Goal: Entertainment & Leisure: Consume media (video, audio)

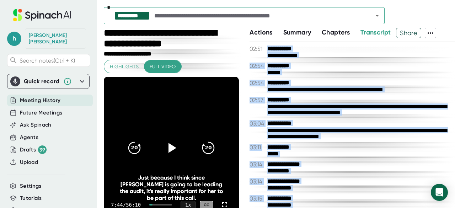
scroll to position [13537, 0]
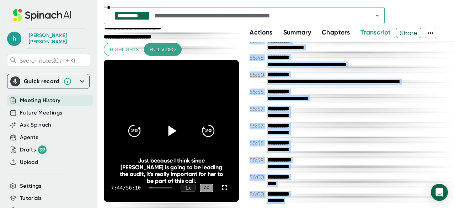
click at [173, 126] on icon at bounding box center [172, 131] width 18 height 18
click at [201, 138] on icon "20" at bounding box center [209, 131] width 18 height 18
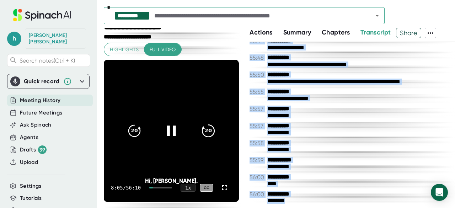
click at [203, 135] on icon "20" at bounding box center [209, 131] width 18 height 18
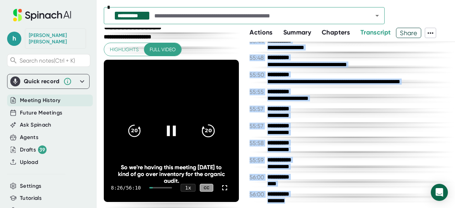
click at [203, 135] on icon "20" at bounding box center [209, 131] width 18 height 18
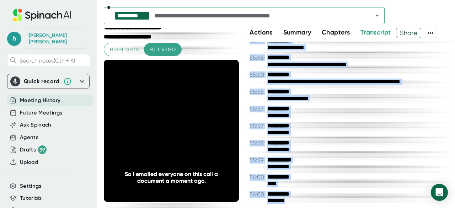
click at [333, 136] on div "**********" at bounding box center [359, 133] width 182 height 7
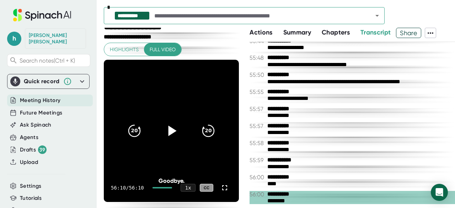
click at [157, 186] on div "56:10 / 56:10 1 x CC" at bounding box center [171, 188] width 135 height 28
click at [157, 188] on div "56:10 / 56:10 1 x CC" at bounding box center [171, 188] width 135 height 28
click at [158, 188] on div at bounding box center [163, 187] width 20 height 1
click at [169, 138] on icon at bounding box center [172, 131] width 18 height 18
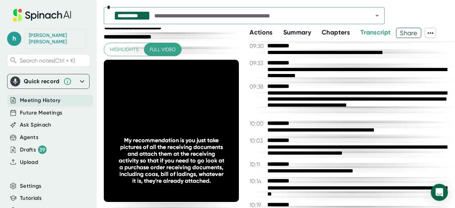
scroll to position [934, 0]
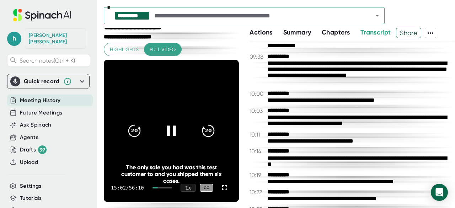
click at [158, 188] on div at bounding box center [155, 187] width 5 height 1
click at [156, 188] on div at bounding box center [155, 187] width 4 height 1
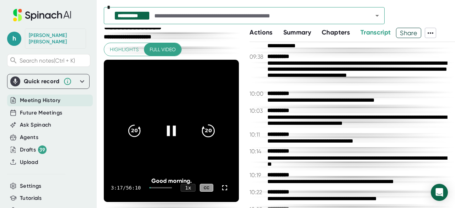
click at [202, 136] on icon "20" at bounding box center [209, 131] width 18 height 18
click at [202, 136] on icon at bounding box center [208, 131] width 12 height 12
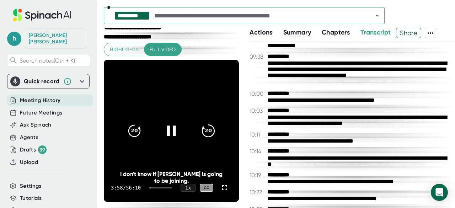
click at [202, 136] on icon "20" at bounding box center [209, 131] width 18 height 18
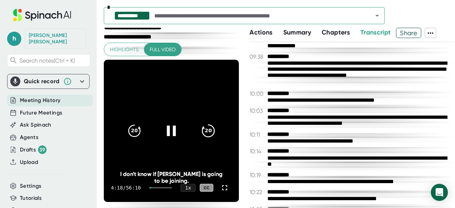
click at [202, 136] on icon "20" at bounding box center [209, 131] width 18 height 18
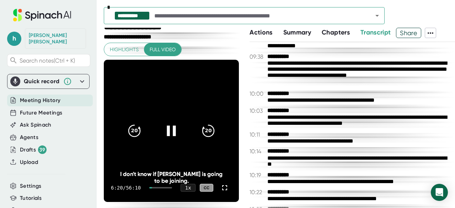
click at [154, 188] on div at bounding box center [160, 187] width 23 height 1
click at [155, 188] on div at bounding box center [160, 187] width 23 height 1
click at [136, 134] on icon "20" at bounding box center [135, 131] width 18 height 18
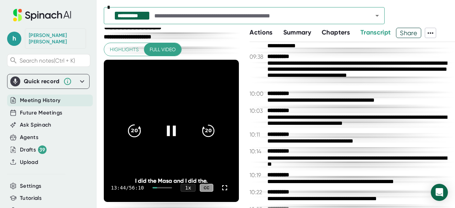
click at [136, 134] on icon "20" at bounding box center [135, 131] width 18 height 18
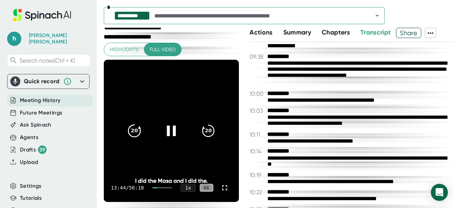
click at [136, 134] on icon "20" at bounding box center [135, 131] width 18 height 18
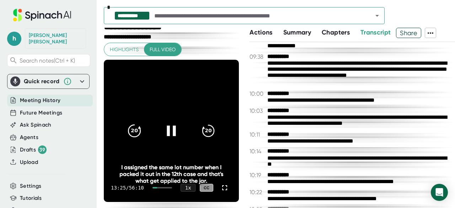
click at [136, 134] on icon "20" at bounding box center [135, 131] width 18 height 18
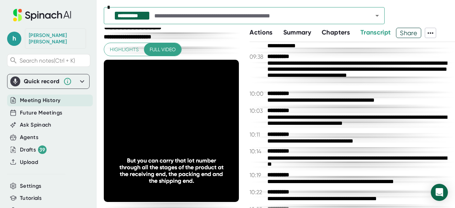
click at [136, 134] on icon "20" at bounding box center [135, 131] width 18 height 18
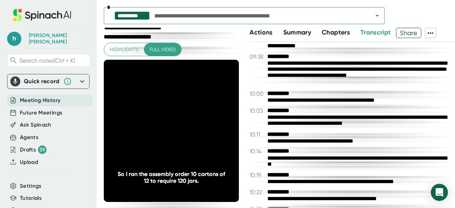
click at [136, 134] on icon "20" at bounding box center [135, 131] width 18 height 18
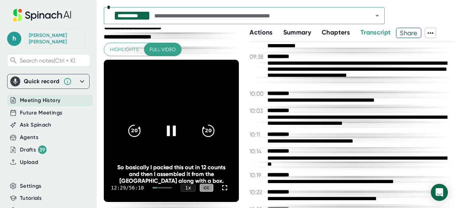
click at [157, 187] on div at bounding box center [155, 187] width 4 height 1
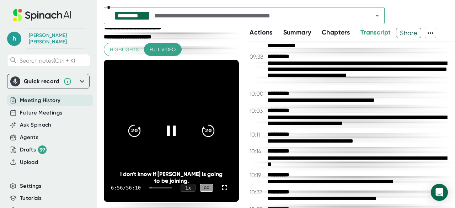
click at [157, 188] on div at bounding box center [160, 187] width 23 height 1
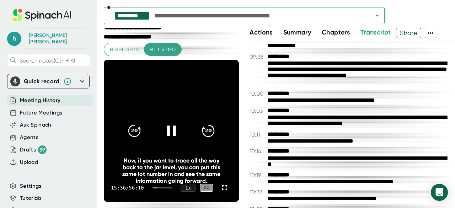
click at [172, 139] on div at bounding box center [172, 131] width 30 height 30
click at [157, 188] on div at bounding box center [155, 187] width 5 height 1
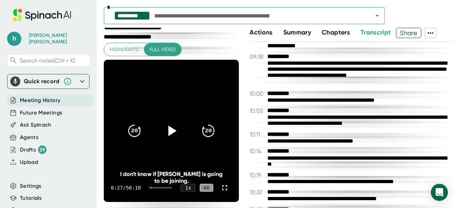
click at [169, 127] on icon at bounding box center [172, 131] width 18 height 18
click at [155, 188] on div at bounding box center [160, 187] width 23 height 1
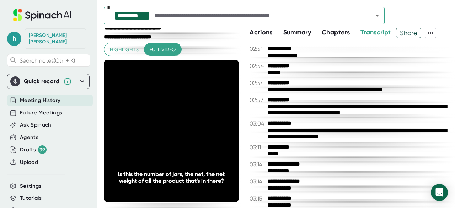
click at [267, 33] on span "Actions" at bounding box center [261, 32] width 23 height 8
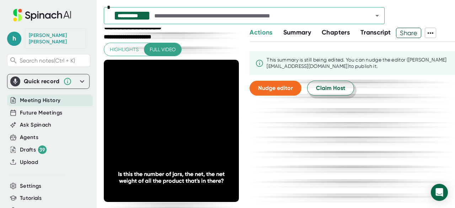
click at [316, 90] on span "Claim Host" at bounding box center [330, 88] width 29 height 9
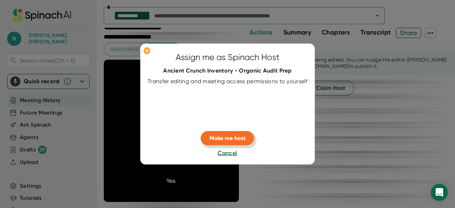
click at [210, 138] on span "Make me host" at bounding box center [228, 138] width 36 height 7
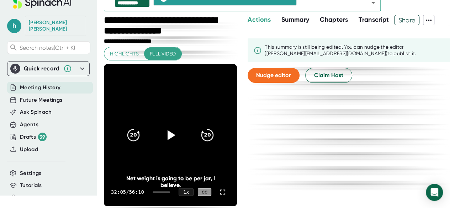
scroll to position [13, 0]
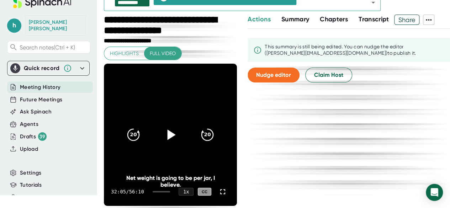
click at [174, 136] on icon at bounding box center [171, 135] width 18 height 18
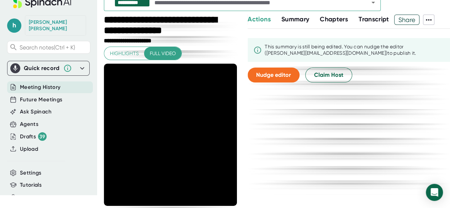
click at [300, 21] on span "Summary" at bounding box center [295, 19] width 28 height 8
click at [261, 20] on span "Actions" at bounding box center [259, 19] width 23 height 8
click at [336, 22] on span "Chapters" at bounding box center [334, 19] width 28 height 8
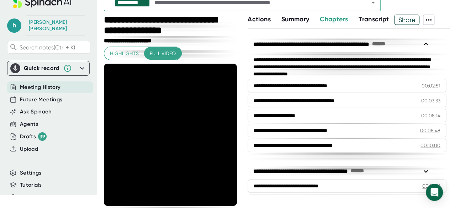
click at [260, 16] on span "Actions" at bounding box center [259, 19] width 23 height 8
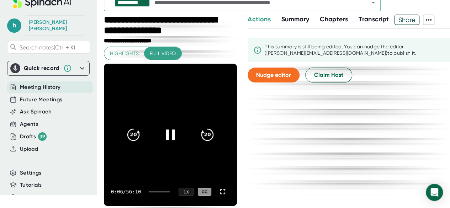
click at [146, 153] on video at bounding box center [170, 135] width 133 height 142
click at [164, 139] on icon at bounding box center [171, 135] width 18 height 18
click at [158, 192] on div at bounding box center [159, 191] width 21 height 1
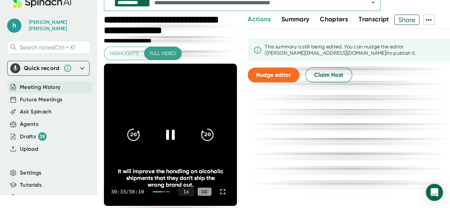
click at [157, 192] on div at bounding box center [158, 191] width 10 height 1
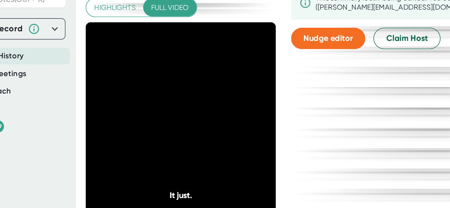
scroll to position [28, 0]
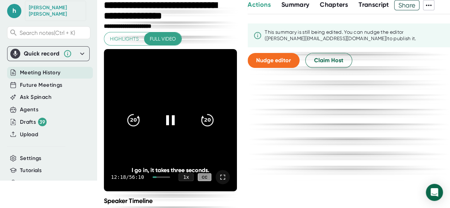
click at [220, 175] on icon at bounding box center [222, 177] width 5 height 5
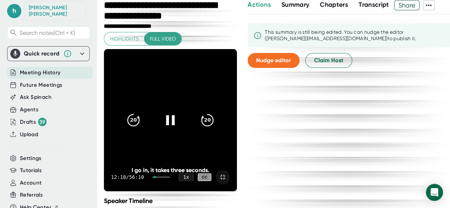
scroll to position [0, 0]
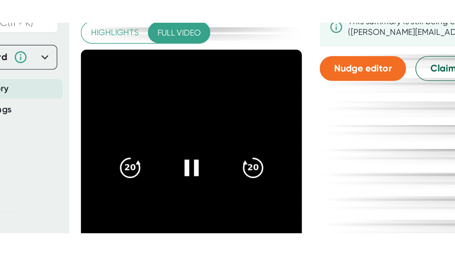
scroll to position [48, 0]
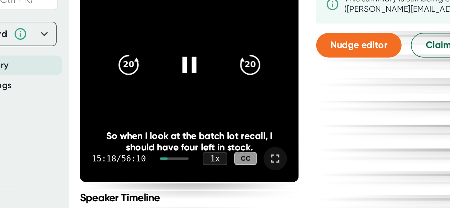
click at [218, 158] on icon at bounding box center [222, 157] width 9 height 9
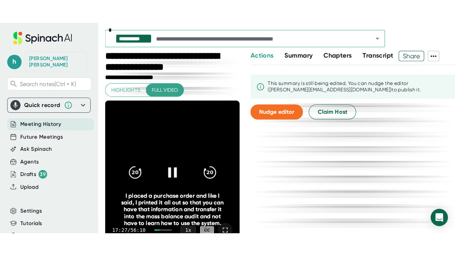
scroll to position [55, 0]
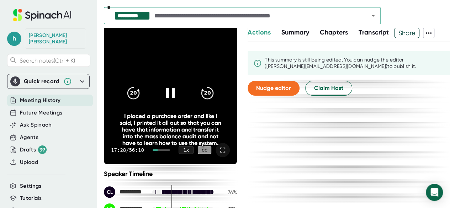
click at [220, 152] on icon at bounding box center [222, 150] width 5 height 5
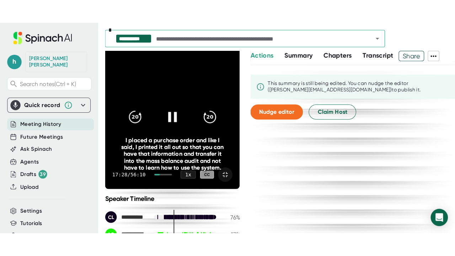
scroll to position [0, 0]
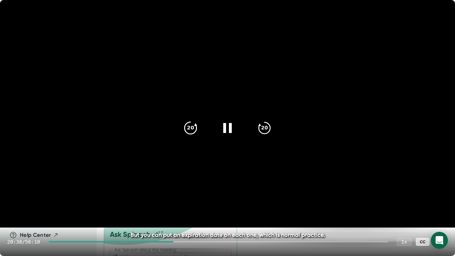
click at [197, 129] on icon "20" at bounding box center [191, 128] width 18 height 18
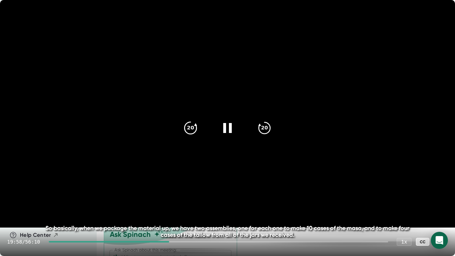
click at [197, 129] on icon "20" at bounding box center [191, 128] width 18 height 18
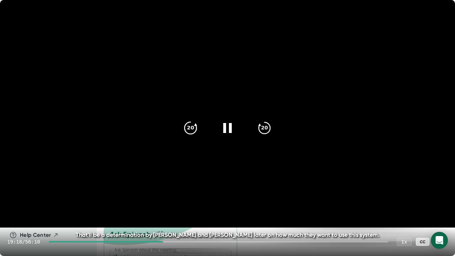
click at [197, 129] on icon "20" at bounding box center [191, 128] width 18 height 18
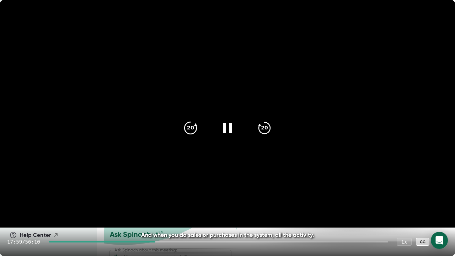
click at [197, 129] on icon "20" at bounding box center [191, 128] width 18 height 18
